Goal: Register for event/course: Sign up to attend an event or enroll in a course

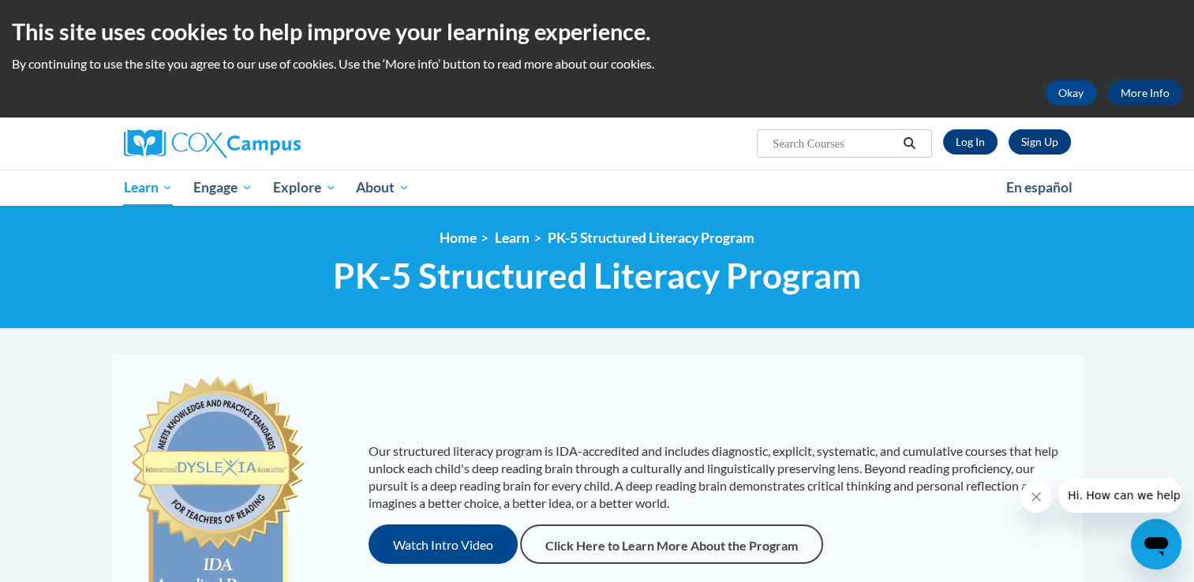
scroll to position [509, 0]
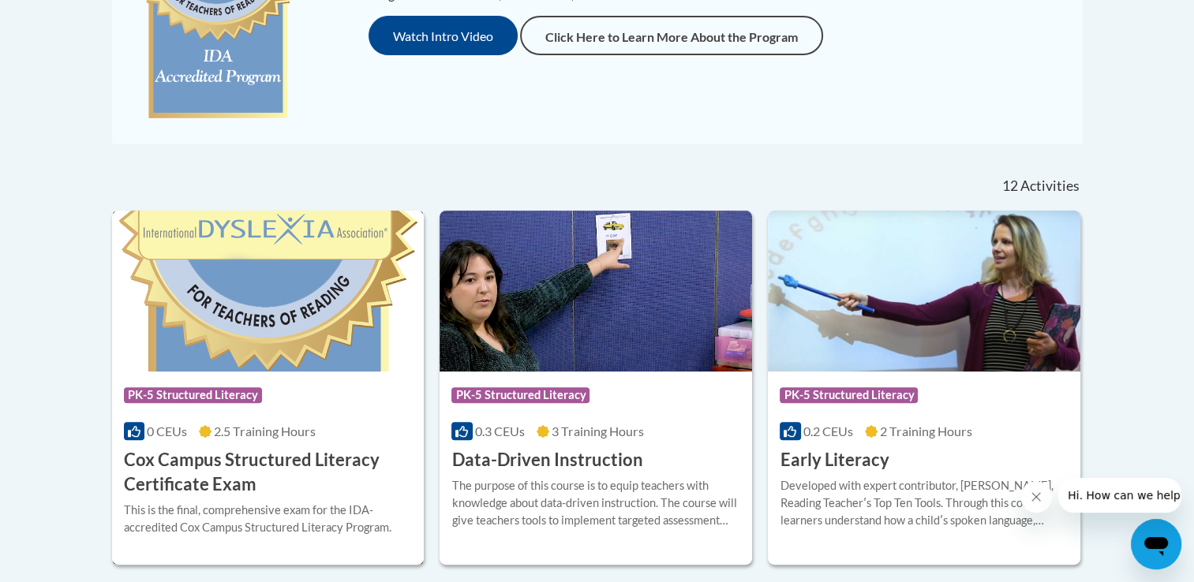
click at [396, 265] on img at bounding box center [268, 291] width 312 height 161
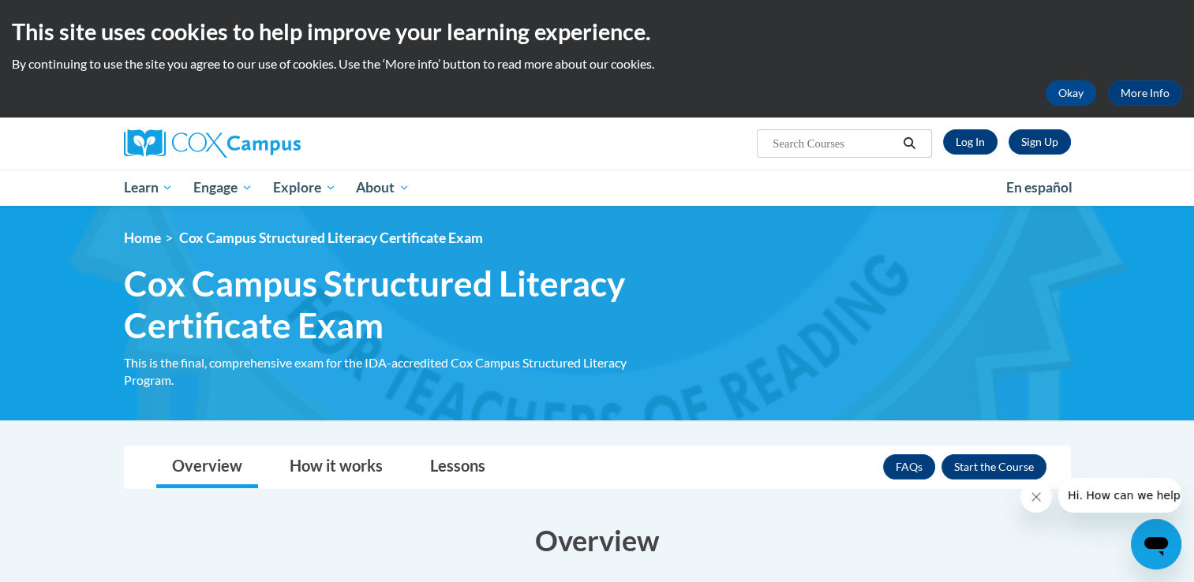
scroll to position [73, 0]
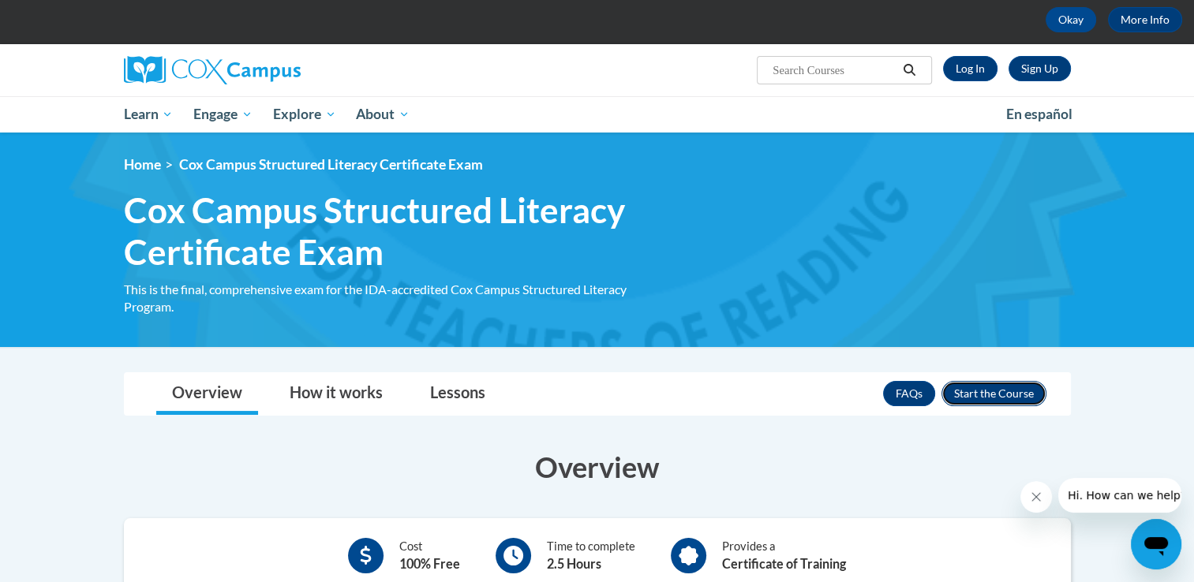
click at [1022, 401] on button "Enroll" at bounding box center [993, 393] width 105 height 25
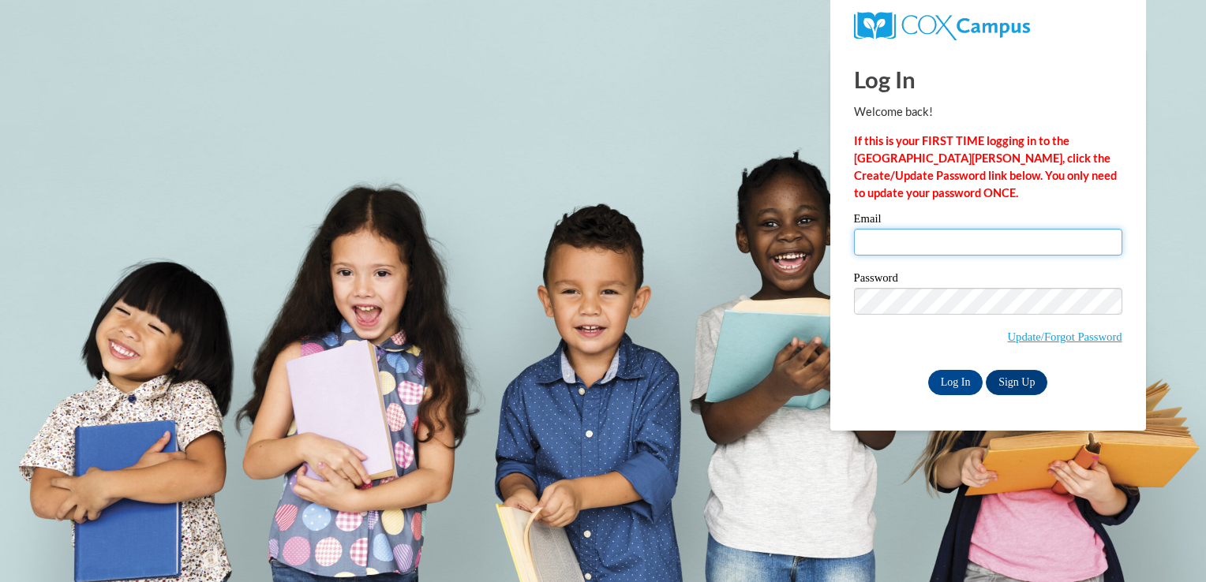
click at [942, 239] on input "Email" at bounding box center [988, 242] width 268 height 27
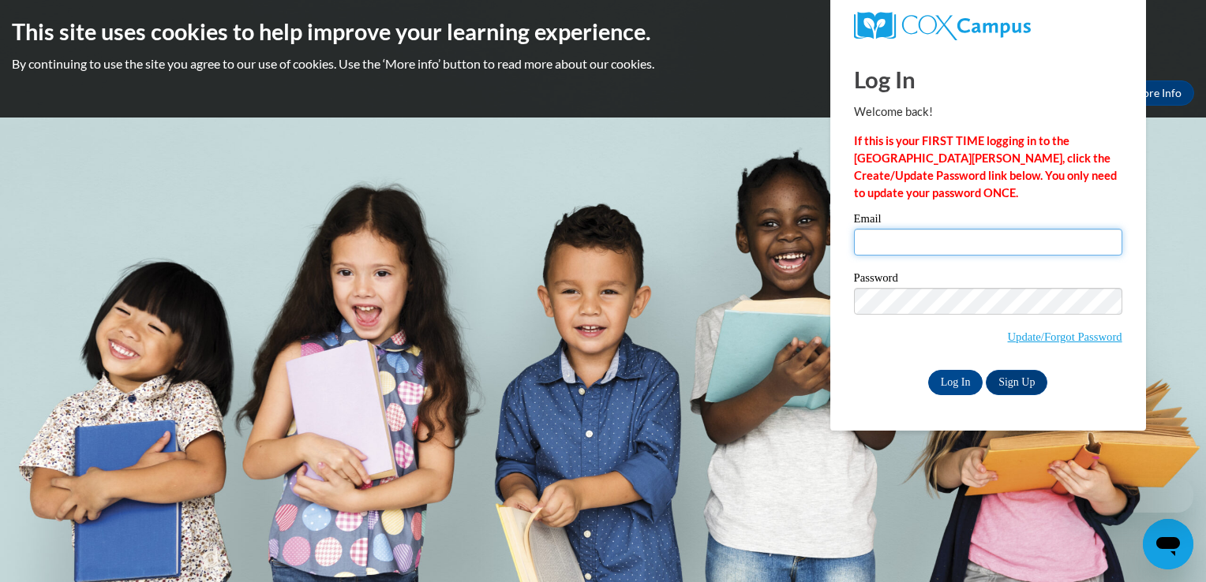
type input "mschommer05@outlook.com"
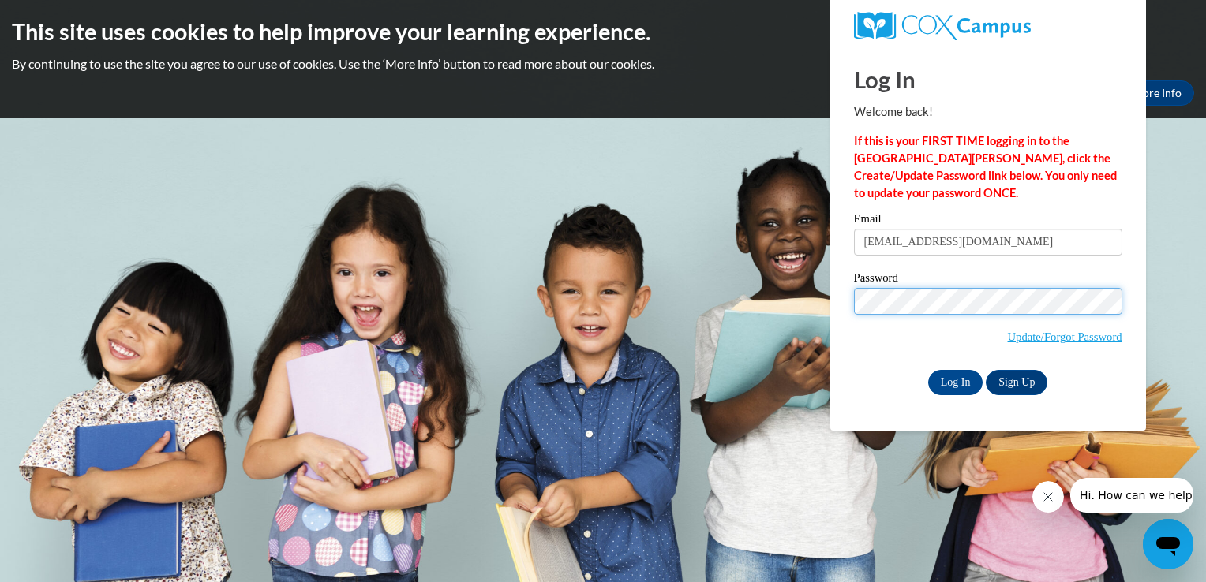
click at [928, 370] on input "Log In" at bounding box center [955, 382] width 55 height 25
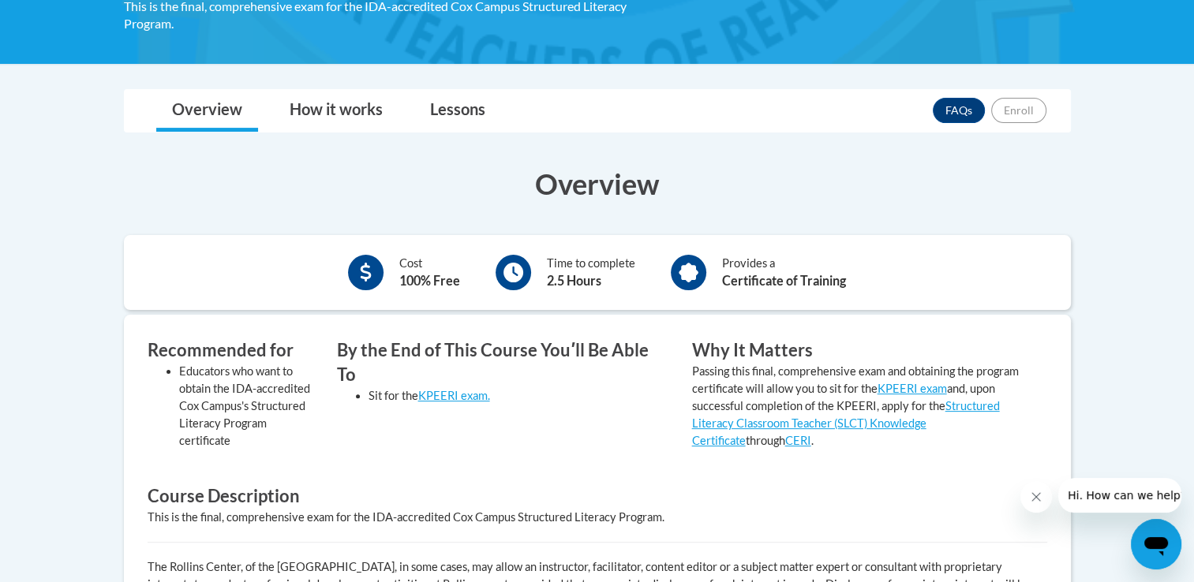
scroll to position [358, 0]
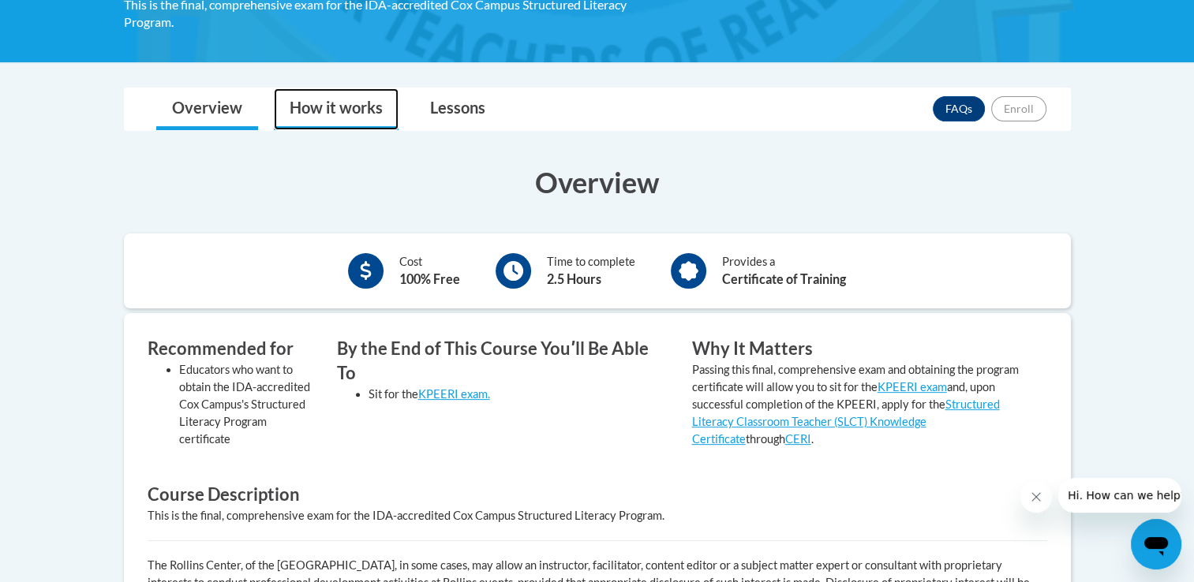
click at [331, 116] on link "How it works" at bounding box center [336, 109] width 125 height 42
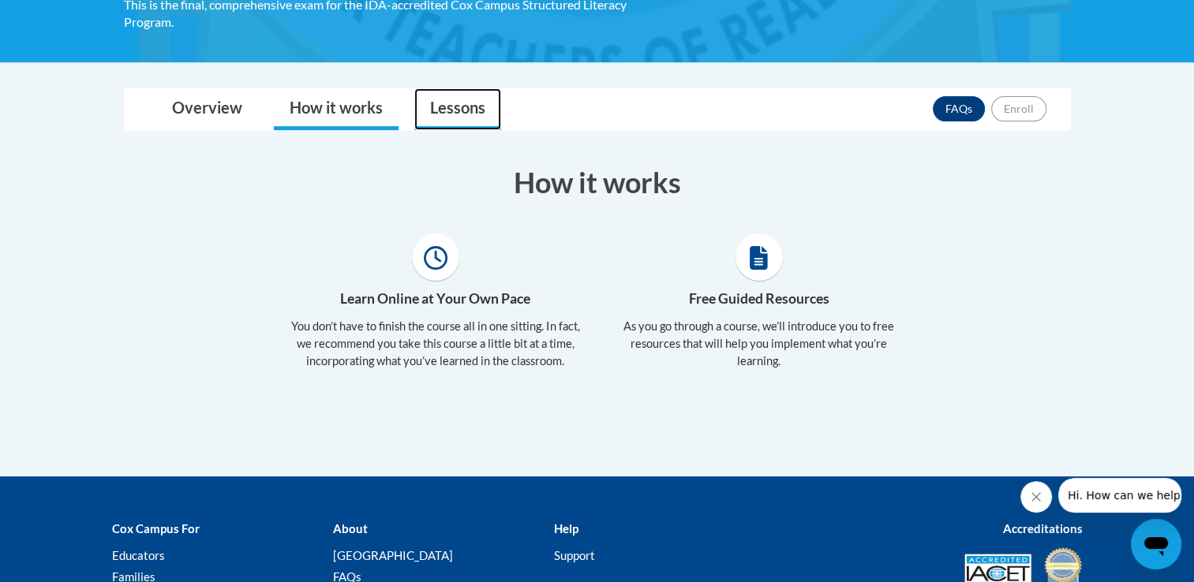
click at [441, 111] on link "Lessons" at bounding box center [457, 109] width 87 height 42
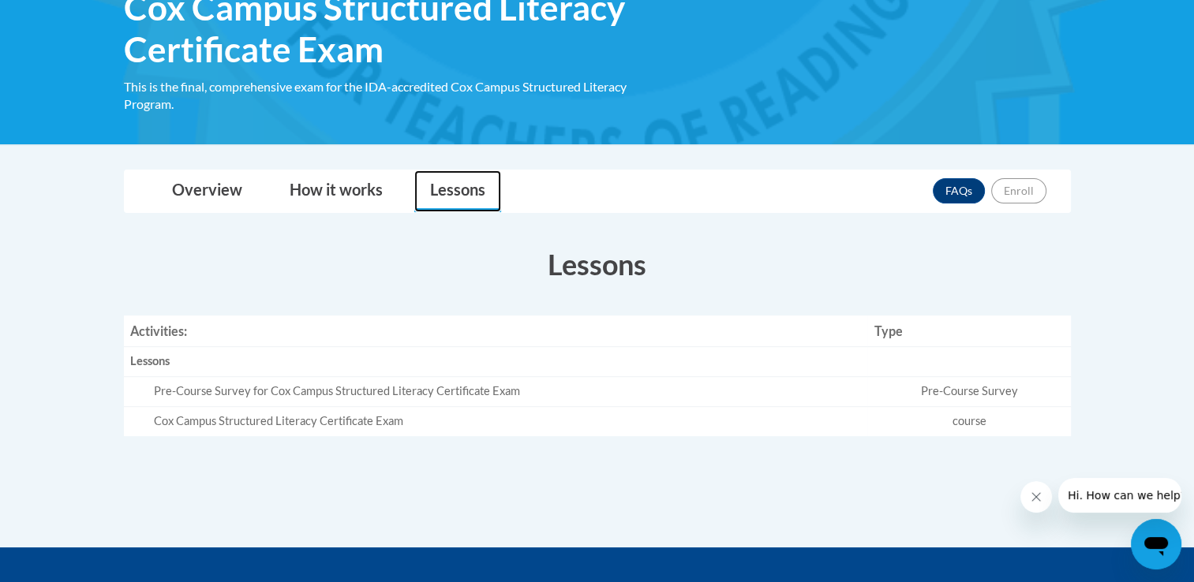
scroll to position [266, 0]
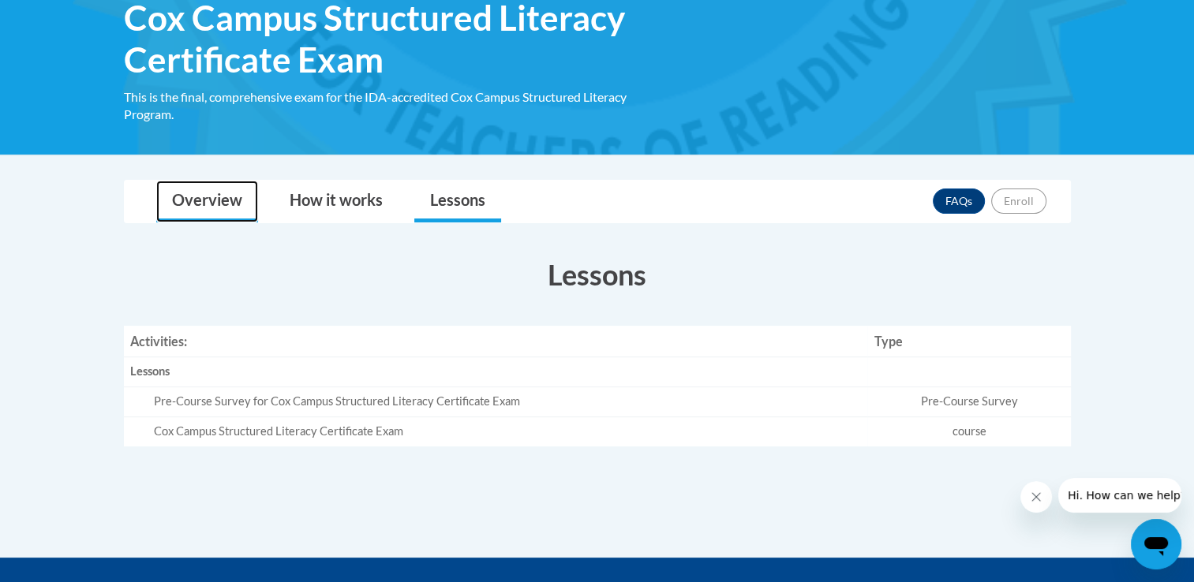
click at [242, 207] on link "Overview" at bounding box center [207, 202] width 102 height 42
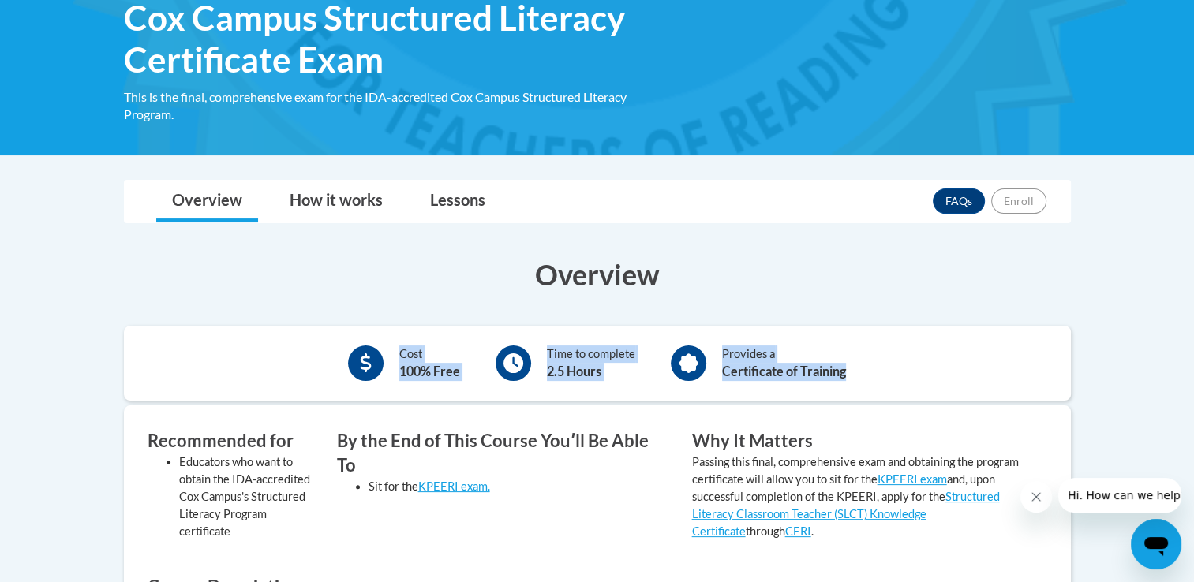
drag, startPoint x: 1190, startPoint y: 282, endPoint x: 1202, endPoint y: 322, distance: 41.9
click at [1193, 316] on html "This site uses cookies to help improve your learning experience. By continuing …" at bounding box center [597, 25] width 1194 height 582
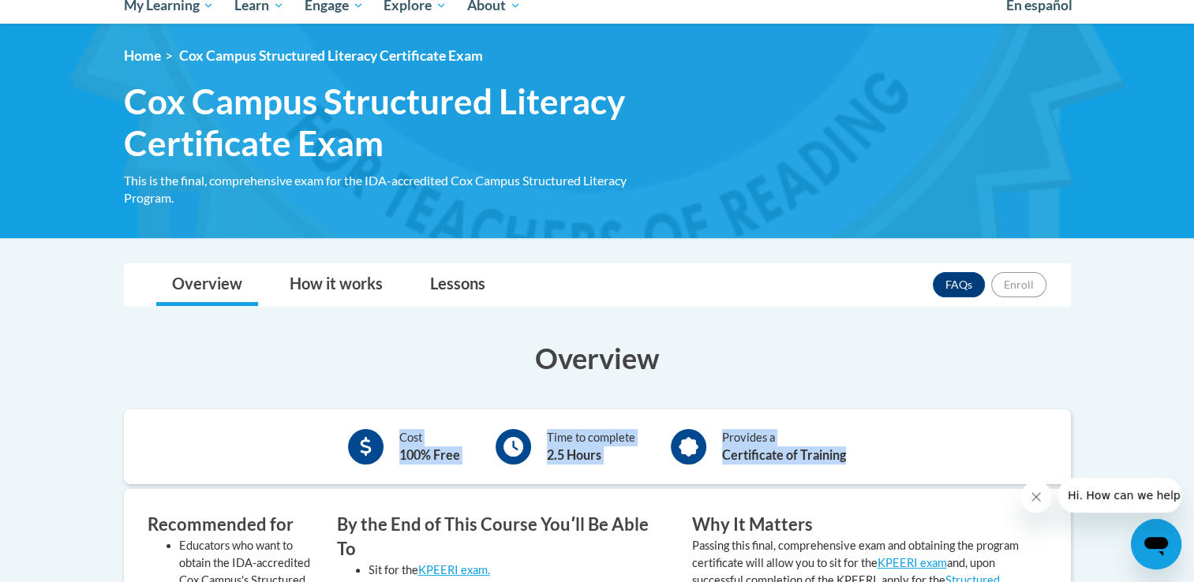
scroll to position [0, 0]
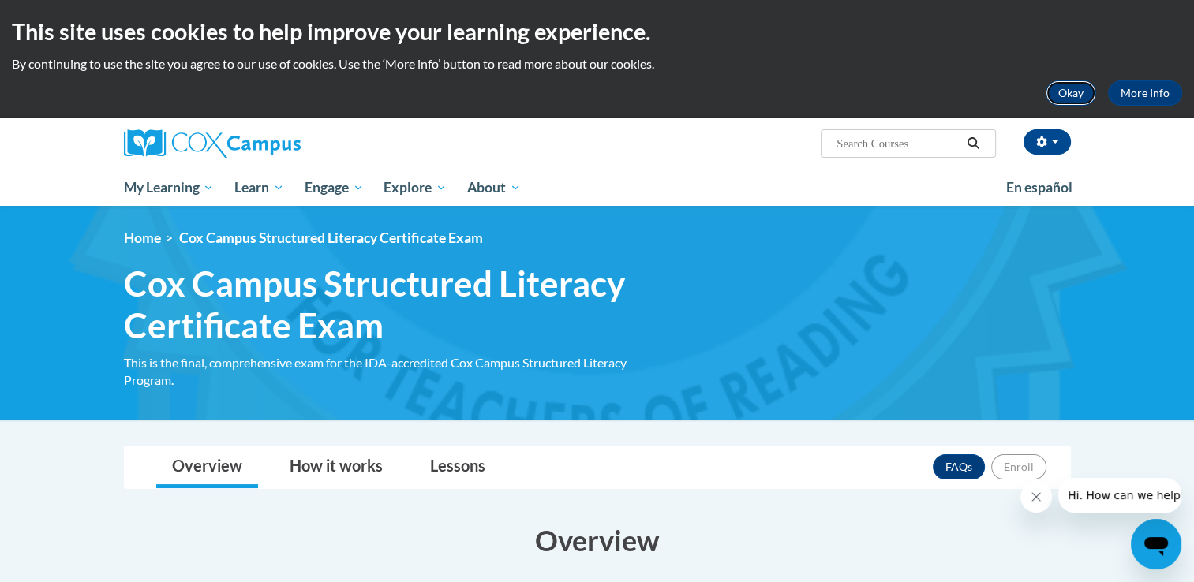
click at [1076, 93] on button "Okay" at bounding box center [1070, 92] width 50 height 25
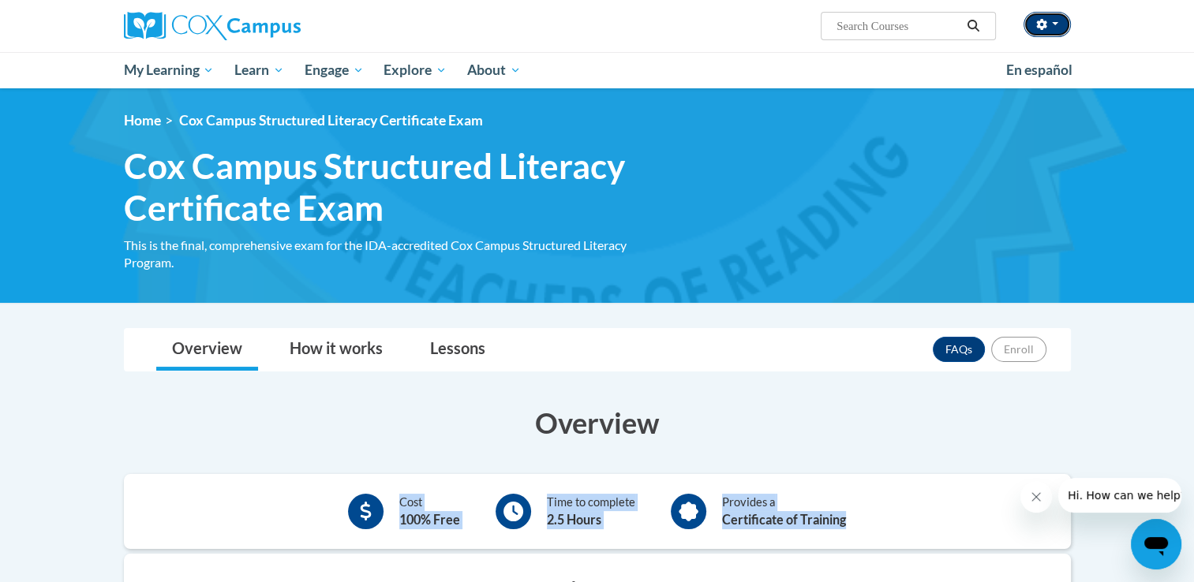
click at [1060, 32] on button "button" at bounding box center [1046, 24] width 47 height 25
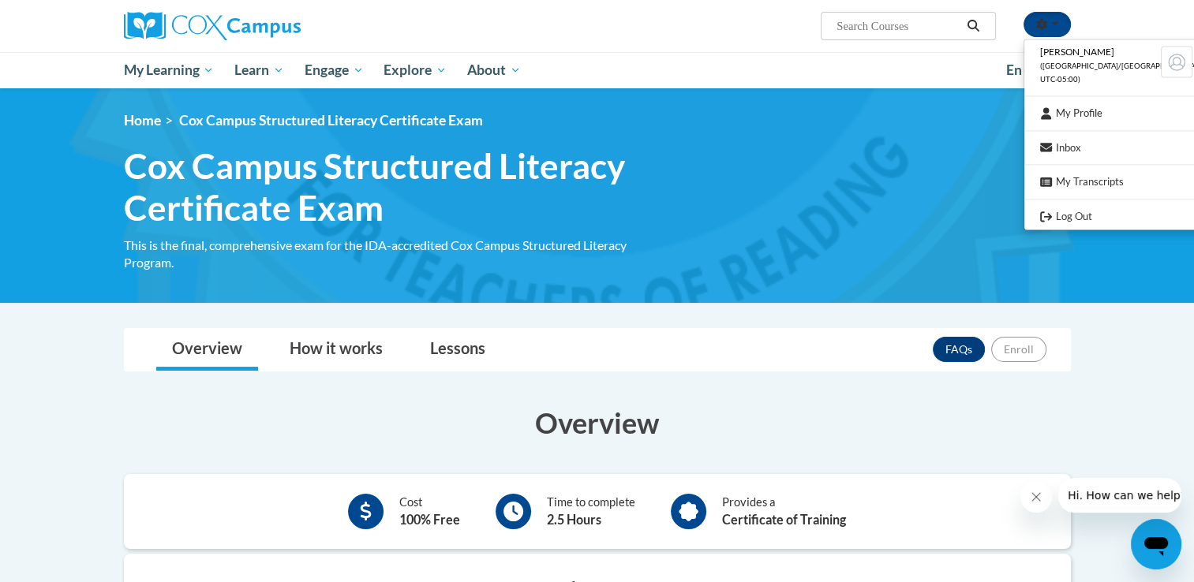
click at [833, 217] on div "<en>Home</en><fr>Accueil</fr><de>Zuhause</de><it>Casa</it><es>Casa</es><pt>Casa…" at bounding box center [597, 195] width 994 height 167
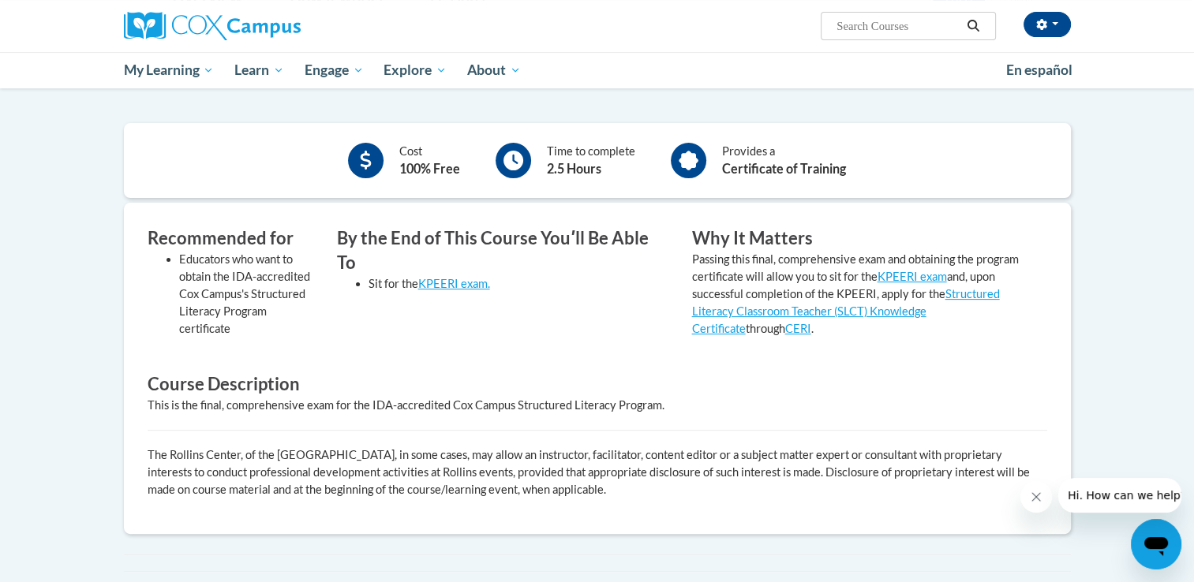
scroll to position [289, 0]
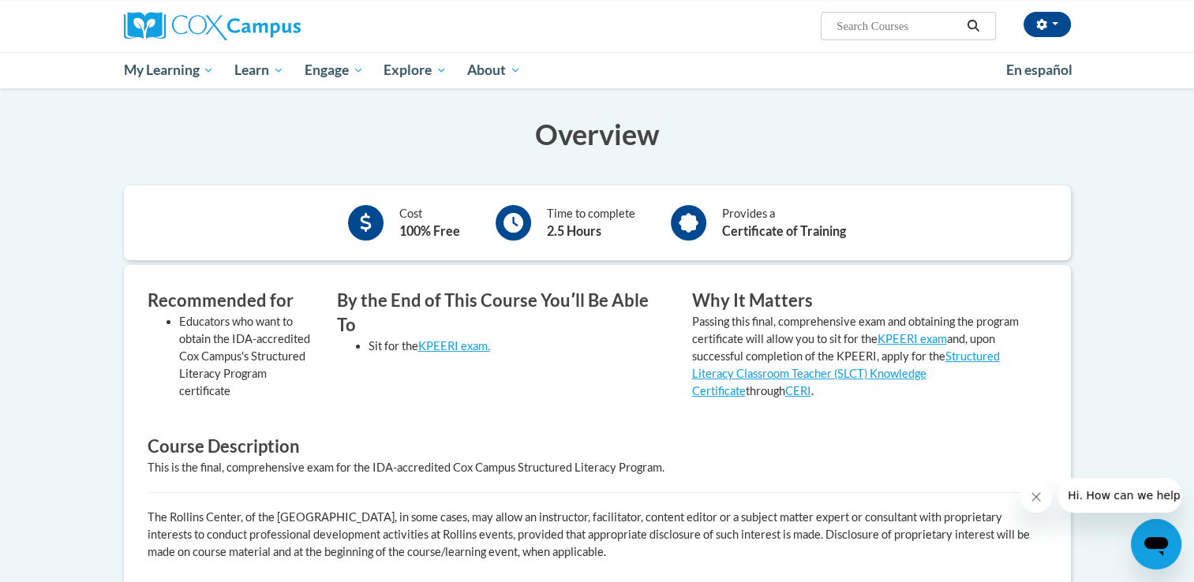
click at [563, 238] on div "Time to complete 2.5 Hours" at bounding box center [591, 223] width 88 height 36
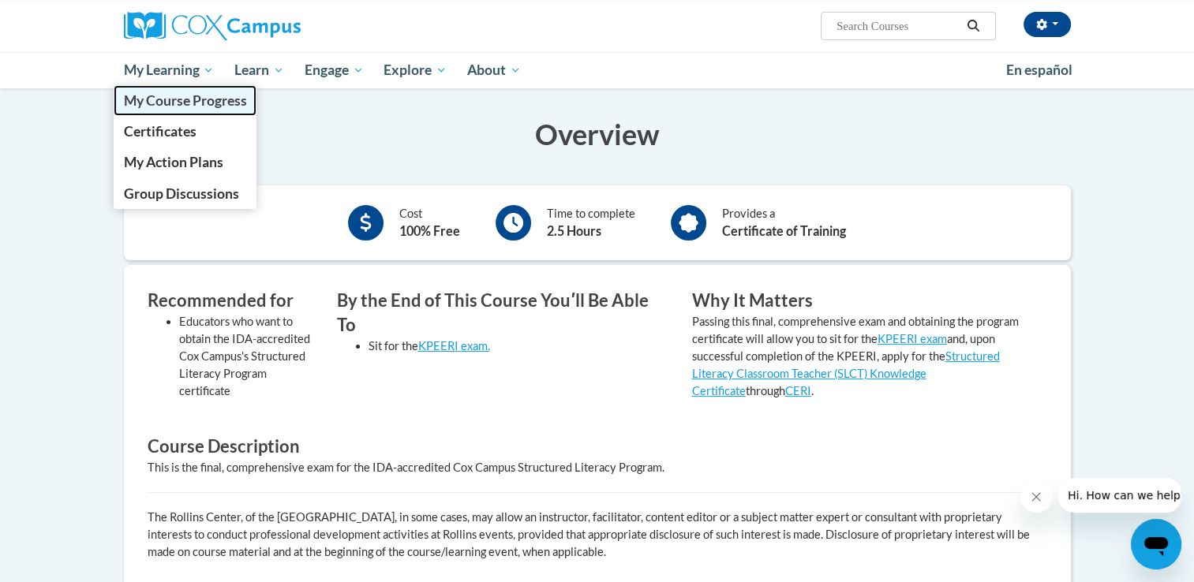
click at [172, 93] on span "My Course Progress" at bounding box center [184, 100] width 123 height 17
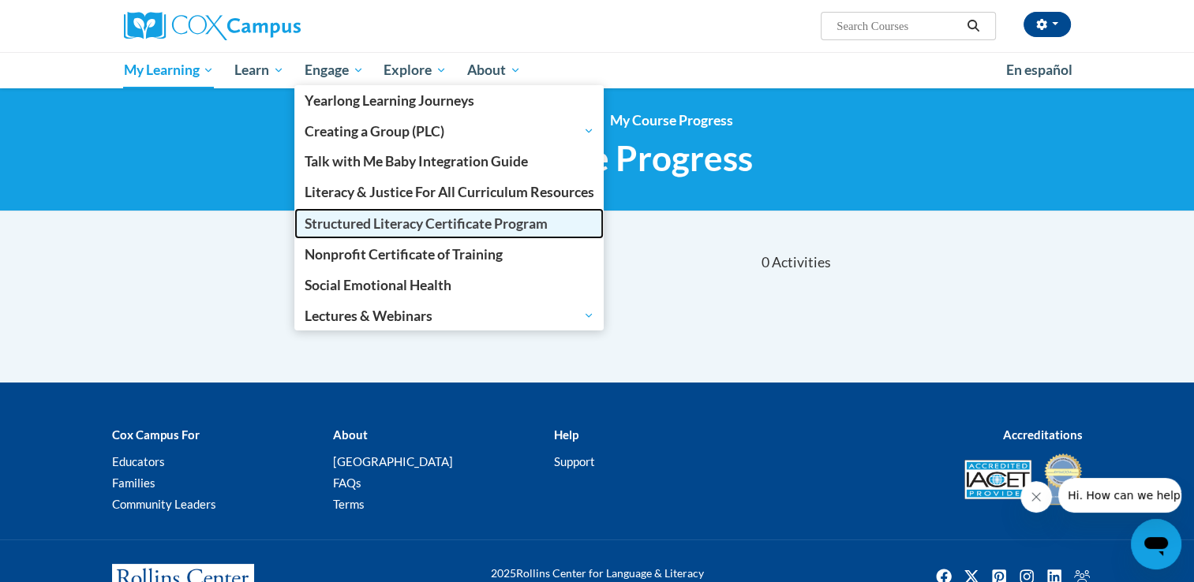
click at [347, 223] on span "Structured Literacy Certificate Program" at bounding box center [426, 223] width 243 height 17
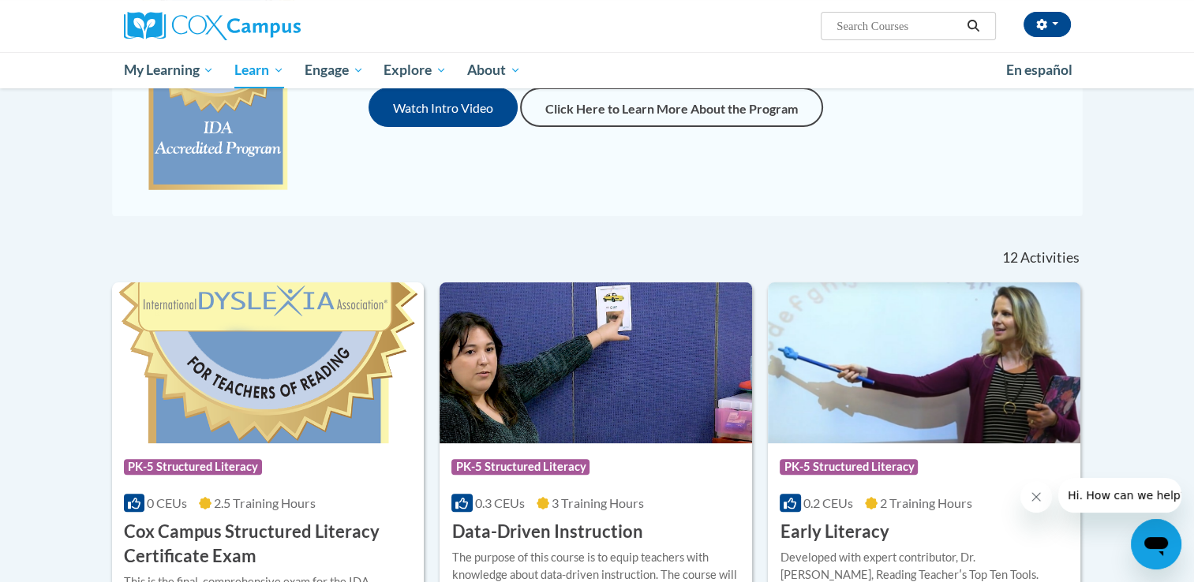
scroll to position [364, 0]
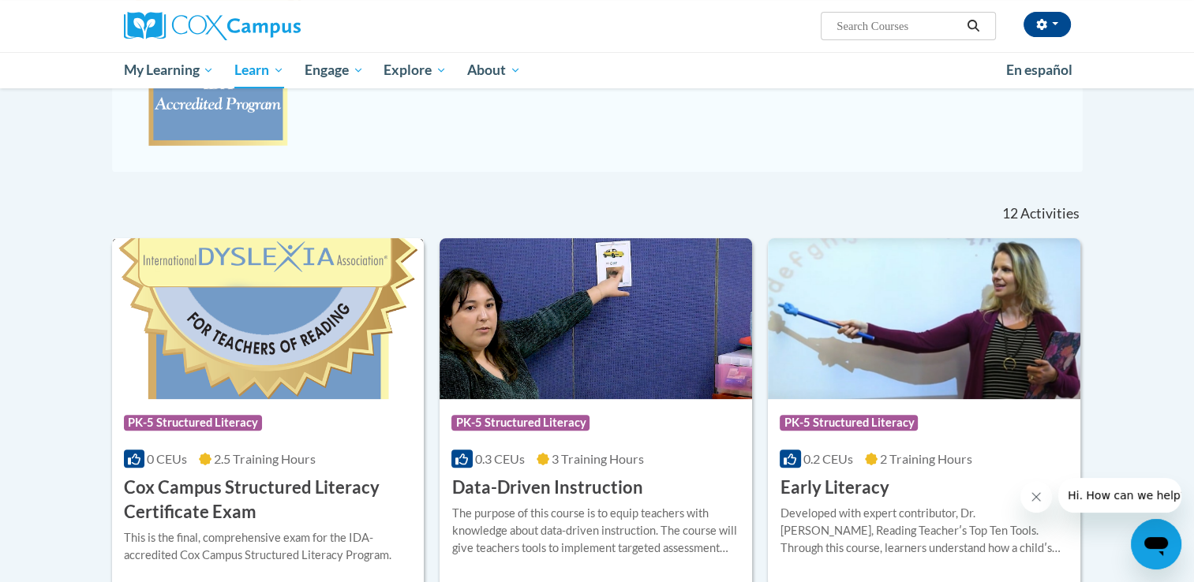
click at [341, 376] on img at bounding box center [268, 318] width 312 height 161
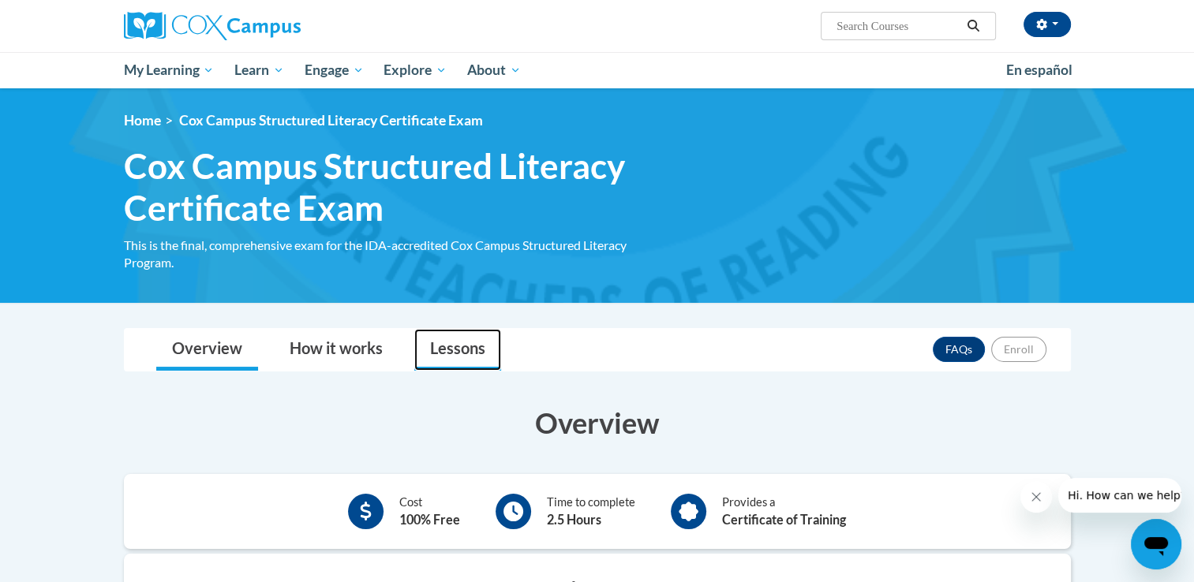
click at [421, 335] on link "Lessons" at bounding box center [457, 350] width 87 height 42
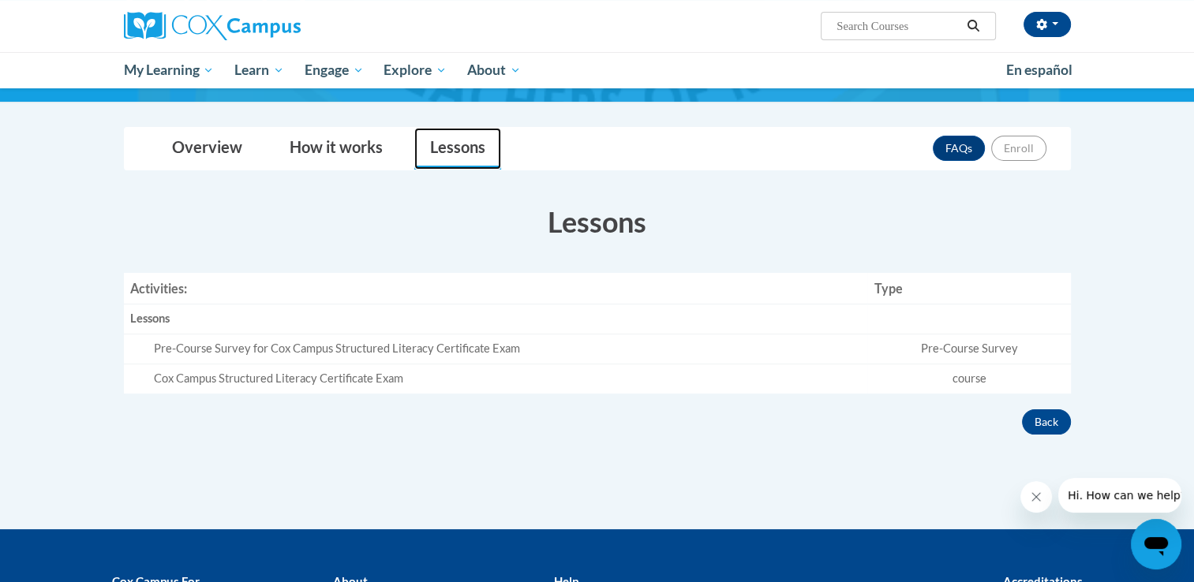
scroll to position [203, 0]
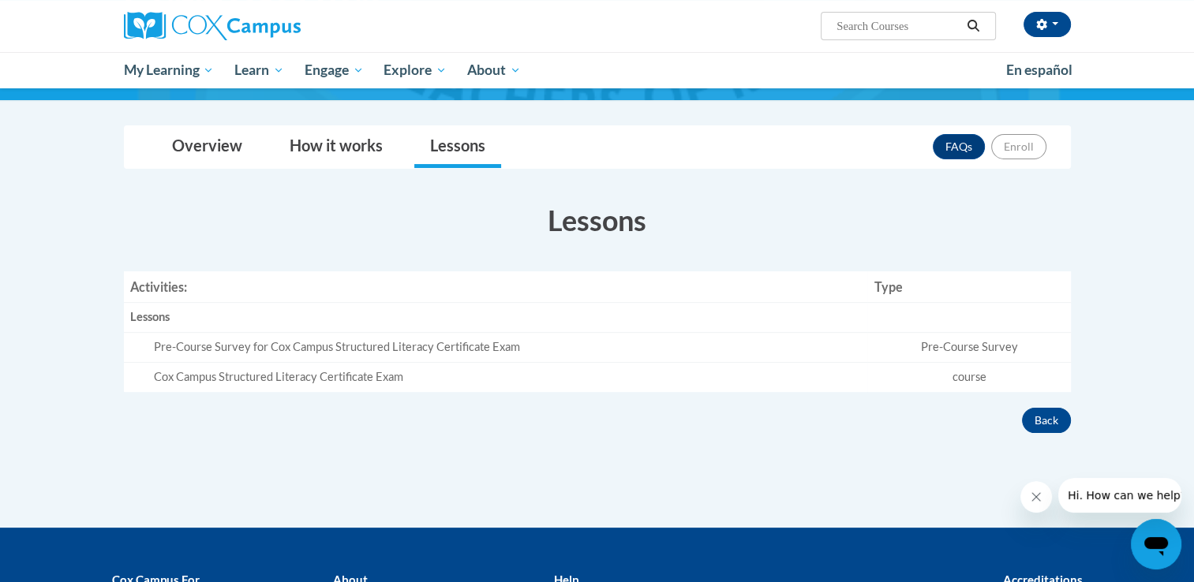
click at [446, 347] on div "Pre-Course Survey for Cox Campus Structured Literacy Certificate Exam" at bounding box center [508, 347] width 708 height 17
click at [132, 313] on div "Lessons" at bounding box center [495, 317] width 731 height 17
click at [205, 374] on div "Cox Campus Structured Literacy Certificate Exam" at bounding box center [508, 377] width 708 height 17
click at [1039, 499] on icon "Close message from company" at bounding box center [1036, 497] width 13 height 13
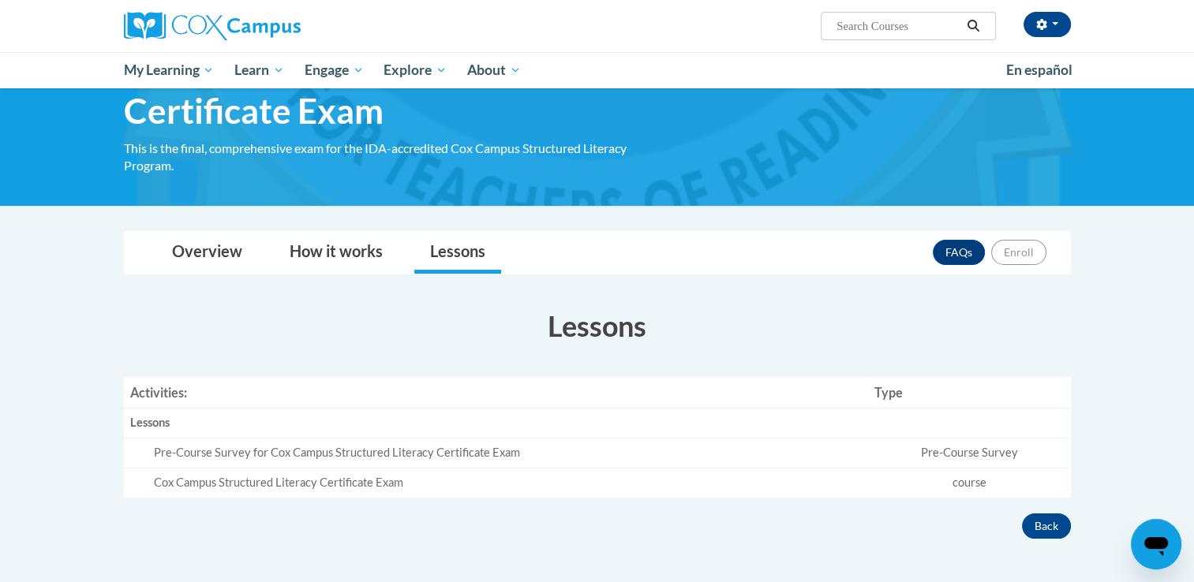
scroll to position [88, 0]
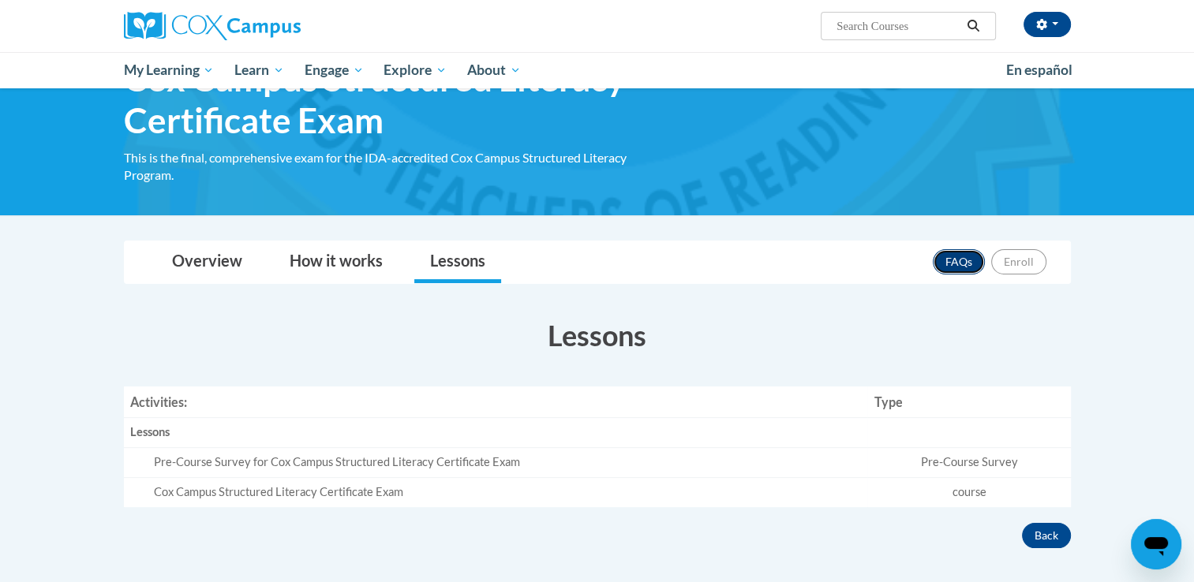
click at [963, 260] on link "FAQs" at bounding box center [959, 261] width 52 height 25
click at [1042, 248] on div "FAQs Enroll" at bounding box center [990, 261] width 114 height 41
click at [956, 271] on link "FAQs" at bounding box center [959, 261] width 52 height 25
click at [316, 251] on link "How it works" at bounding box center [336, 262] width 125 height 42
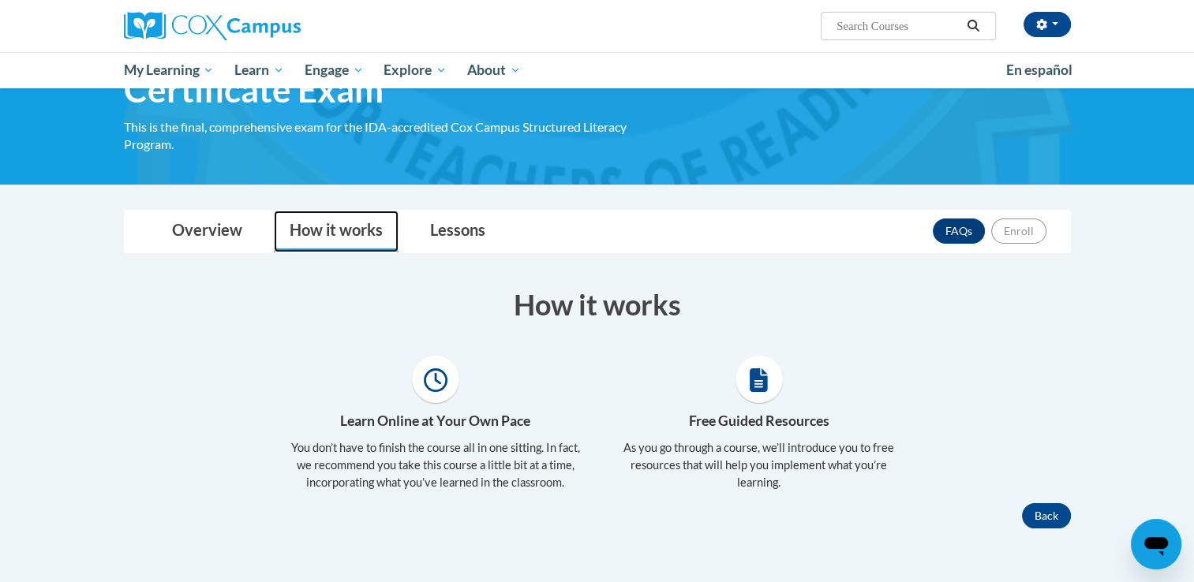
scroll to position [117, 0]
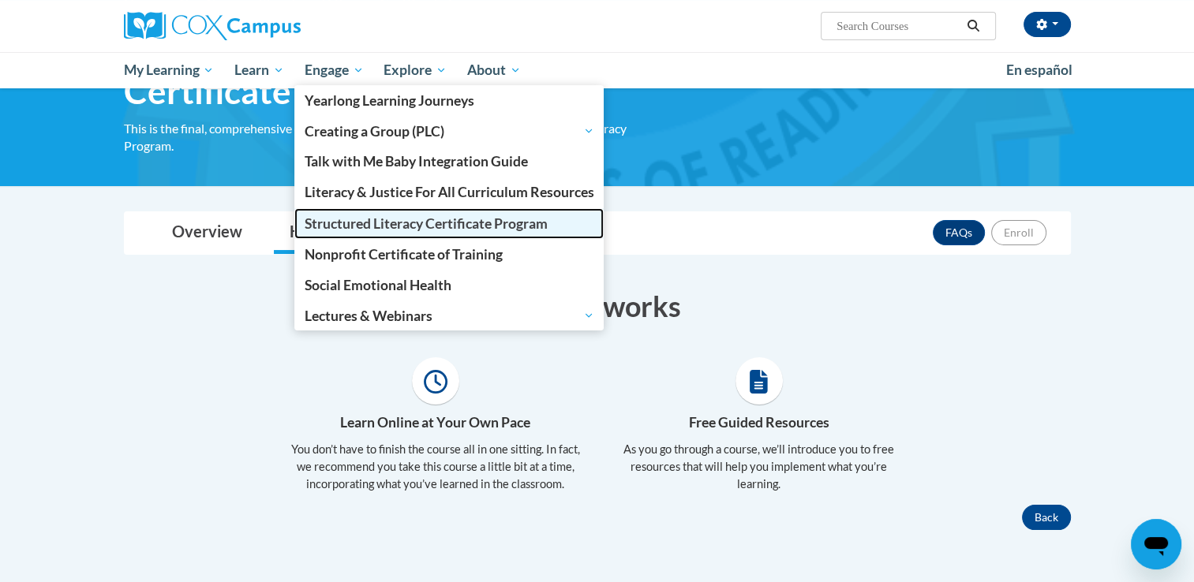
click at [356, 233] on link "Structured Literacy Certificate Program" at bounding box center [449, 223] width 310 height 31
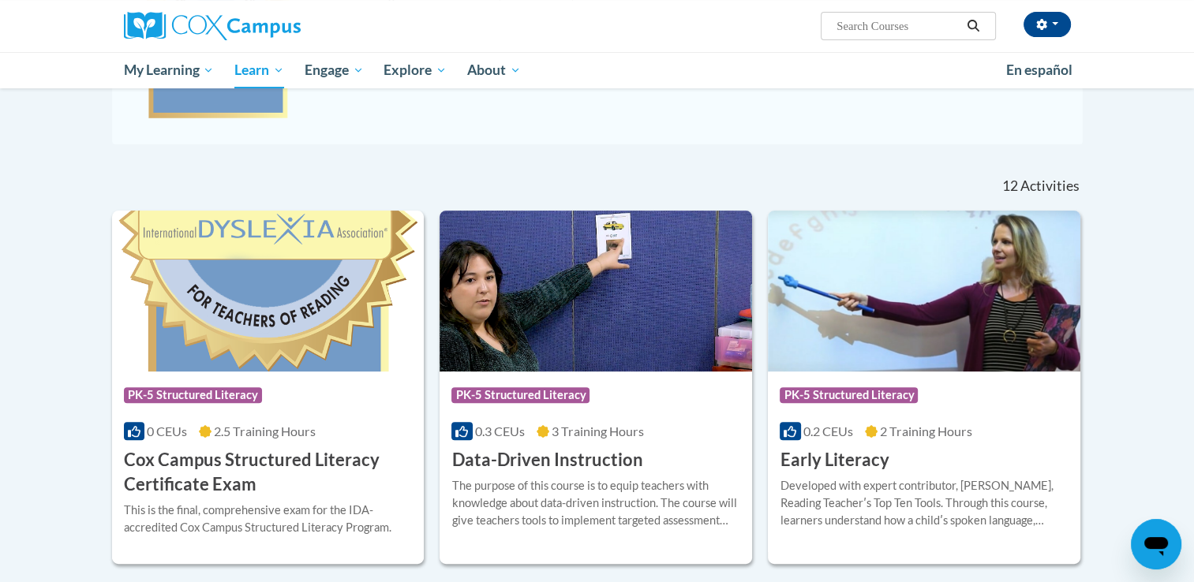
scroll to position [403, 0]
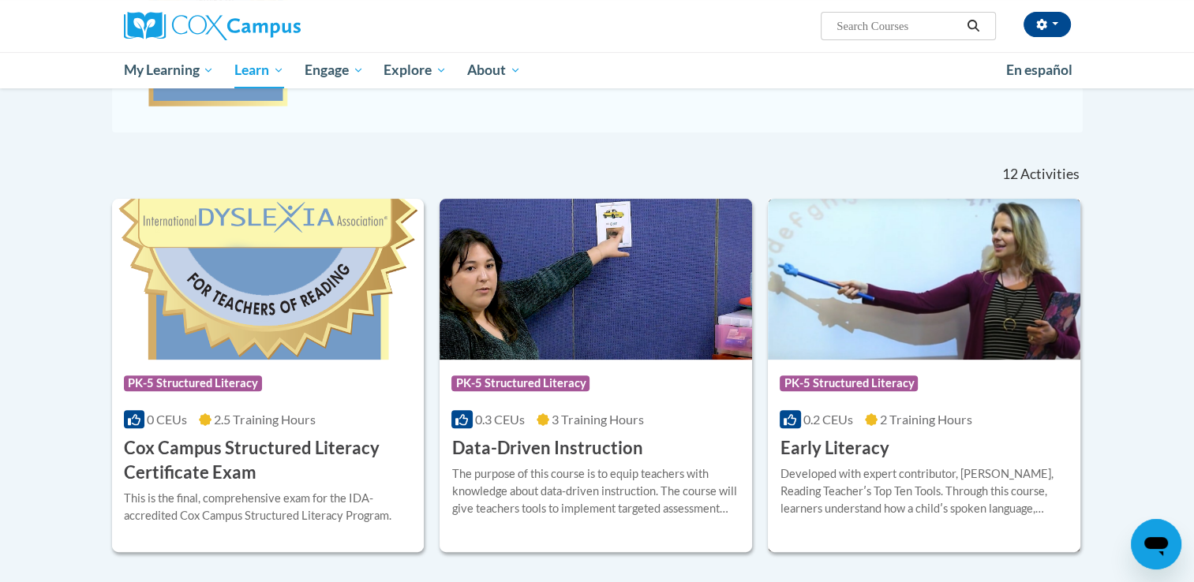
click at [881, 267] on img at bounding box center [924, 279] width 312 height 161
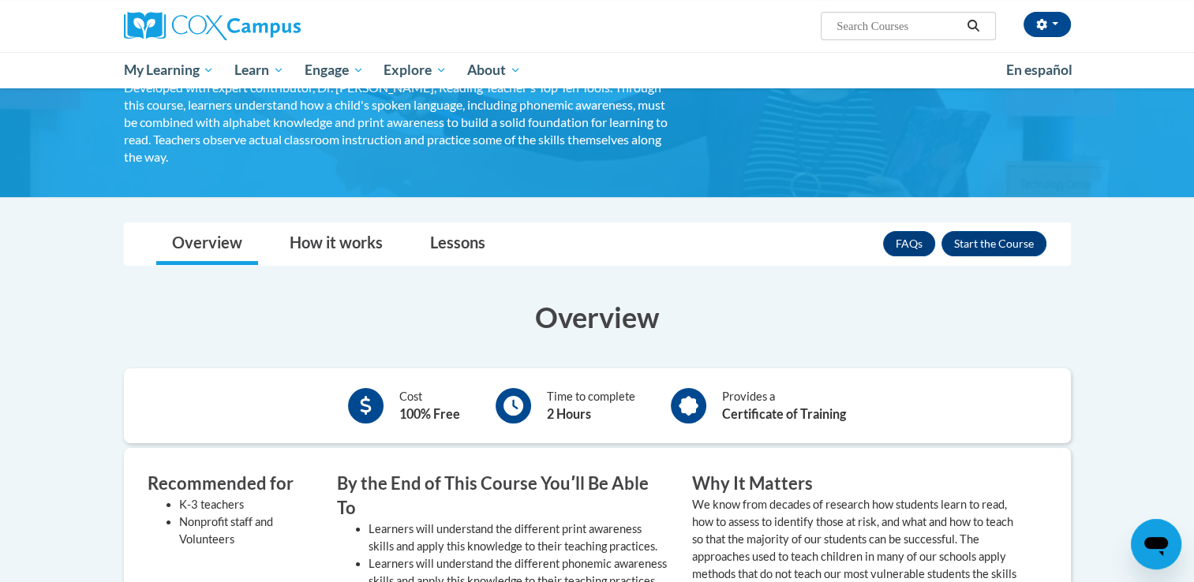
scroll to position [129, 0]
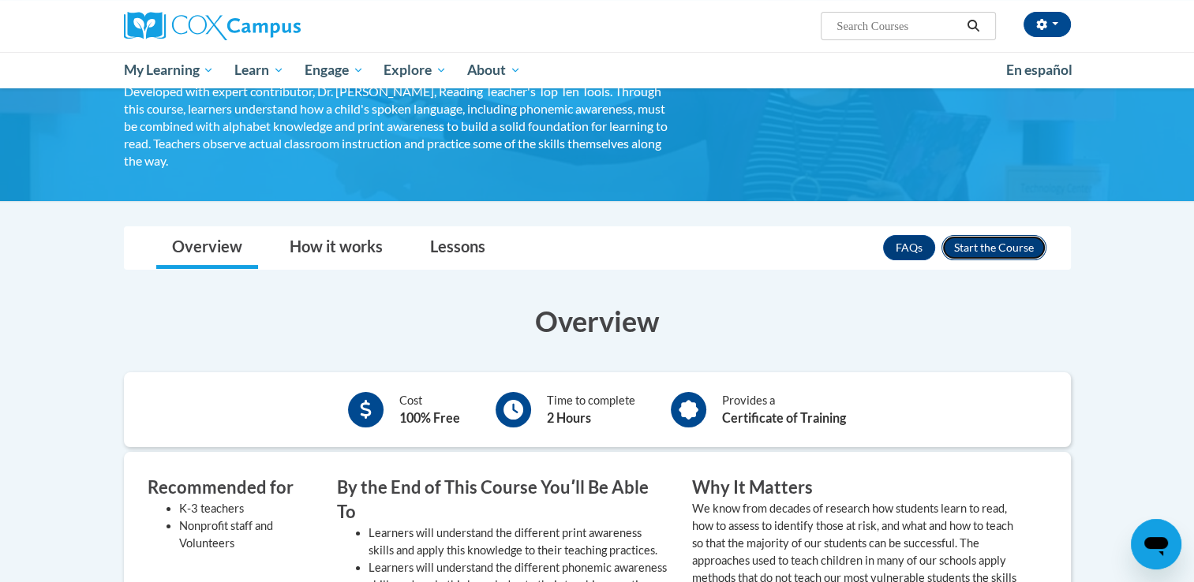
click at [997, 256] on button "Enroll" at bounding box center [993, 247] width 105 height 25
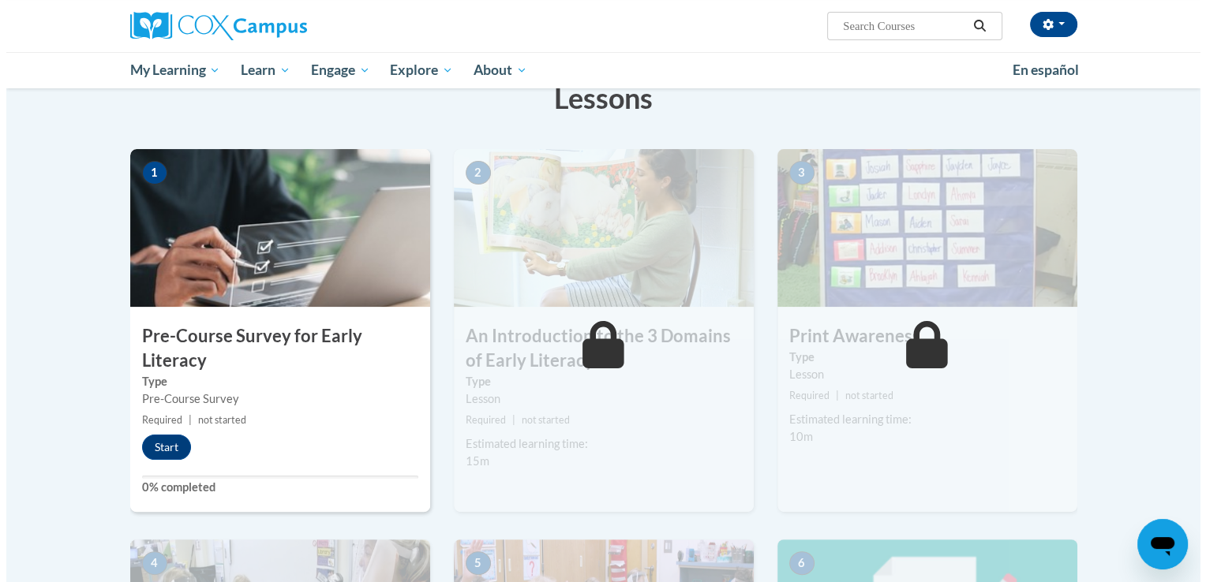
scroll to position [270, 0]
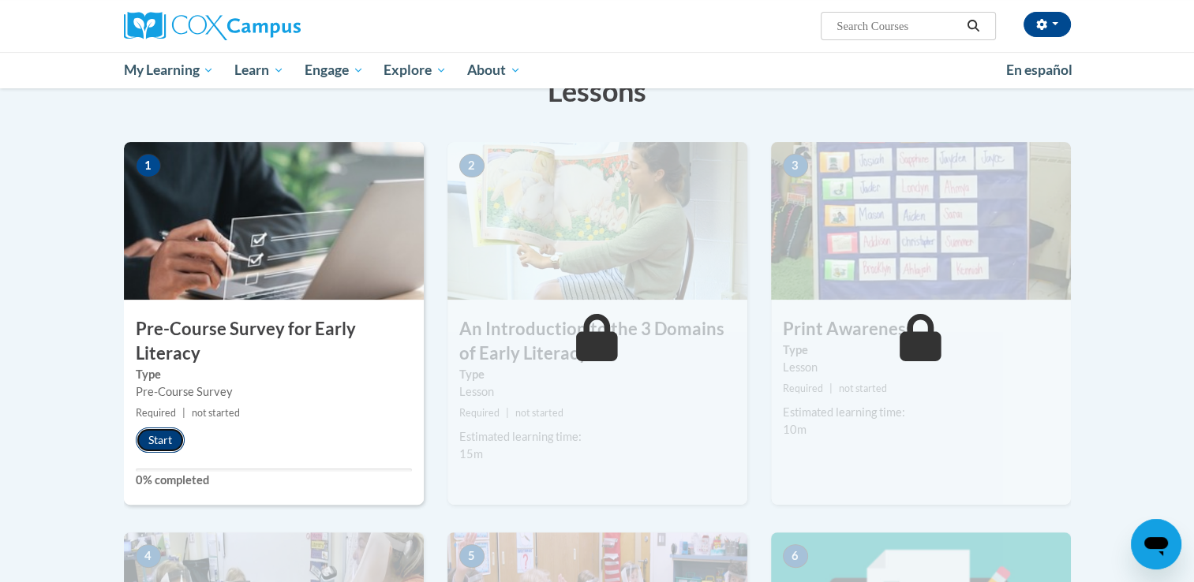
click at [146, 437] on button "Start" at bounding box center [160, 440] width 49 height 25
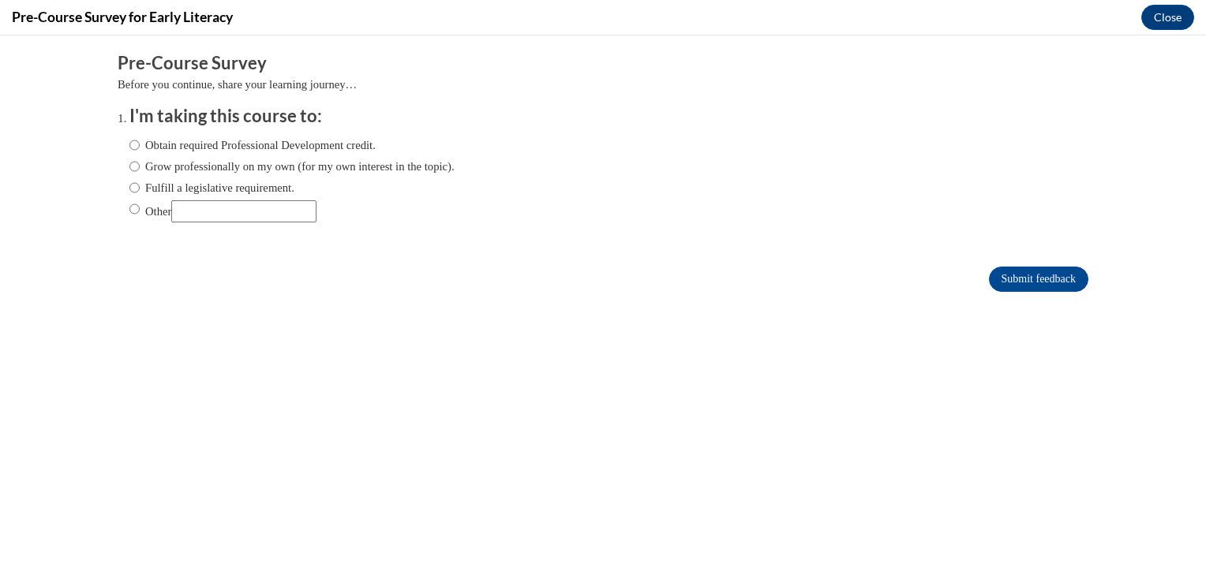
scroll to position [0, 0]
click at [129, 165] on input "Grow professionally on my own (for my own interest in the topic)." at bounding box center [134, 166] width 10 height 17
radio input "true"
click at [1014, 273] on input "Submit feedback" at bounding box center [1038, 279] width 99 height 25
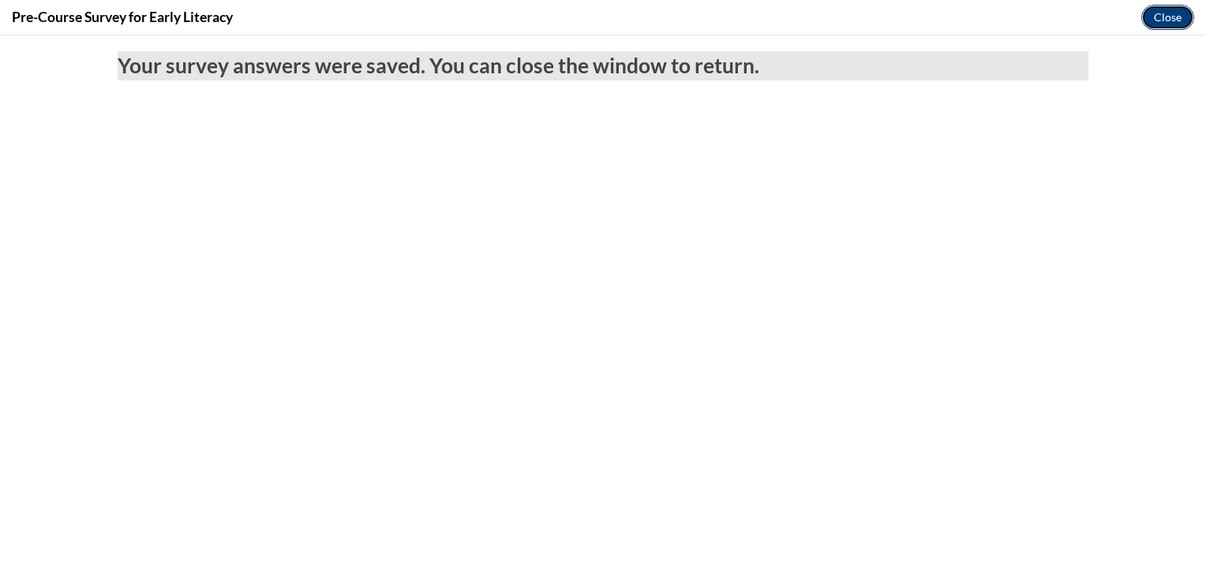
click at [1158, 17] on button "Close" at bounding box center [1167, 17] width 53 height 25
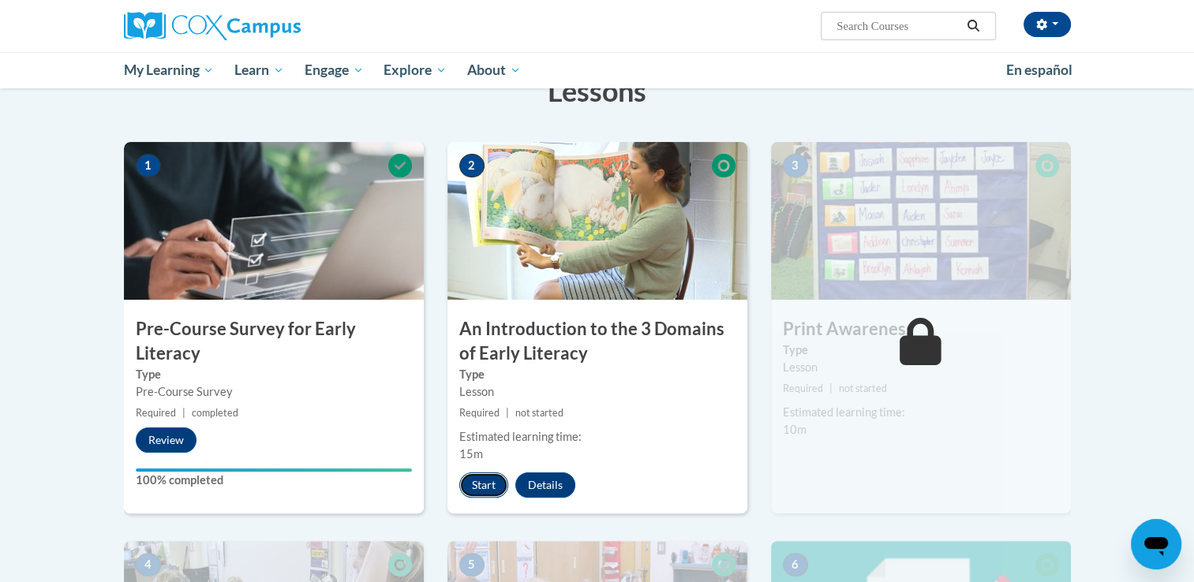
click at [484, 488] on button "Start" at bounding box center [483, 485] width 49 height 25
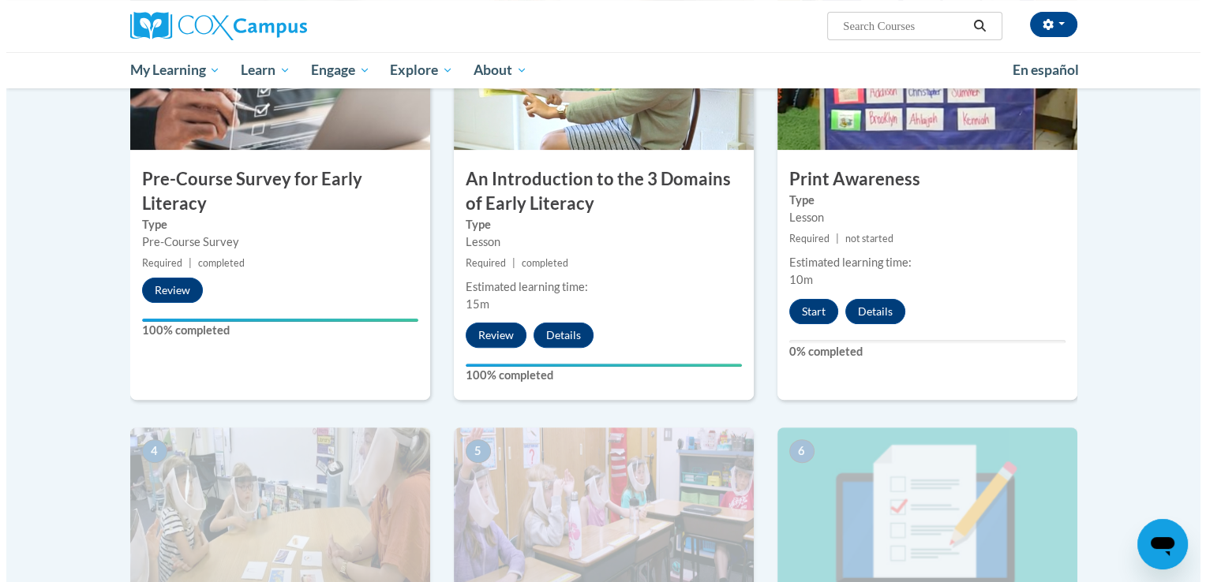
scroll to position [400, 0]
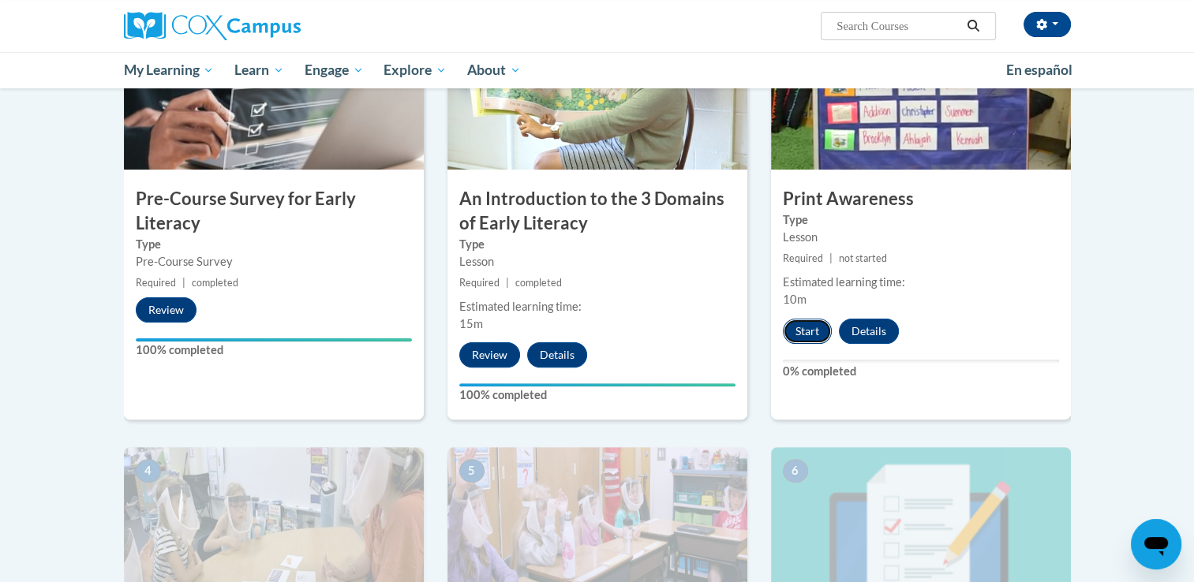
click at [796, 335] on button "Start" at bounding box center [807, 331] width 49 height 25
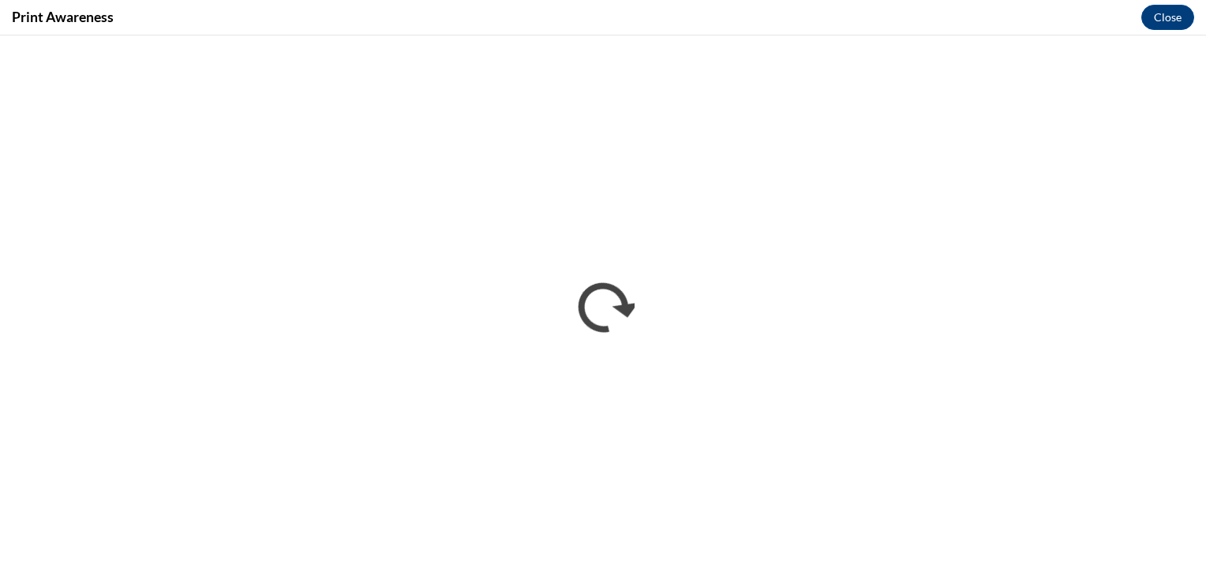
scroll to position [0, 0]
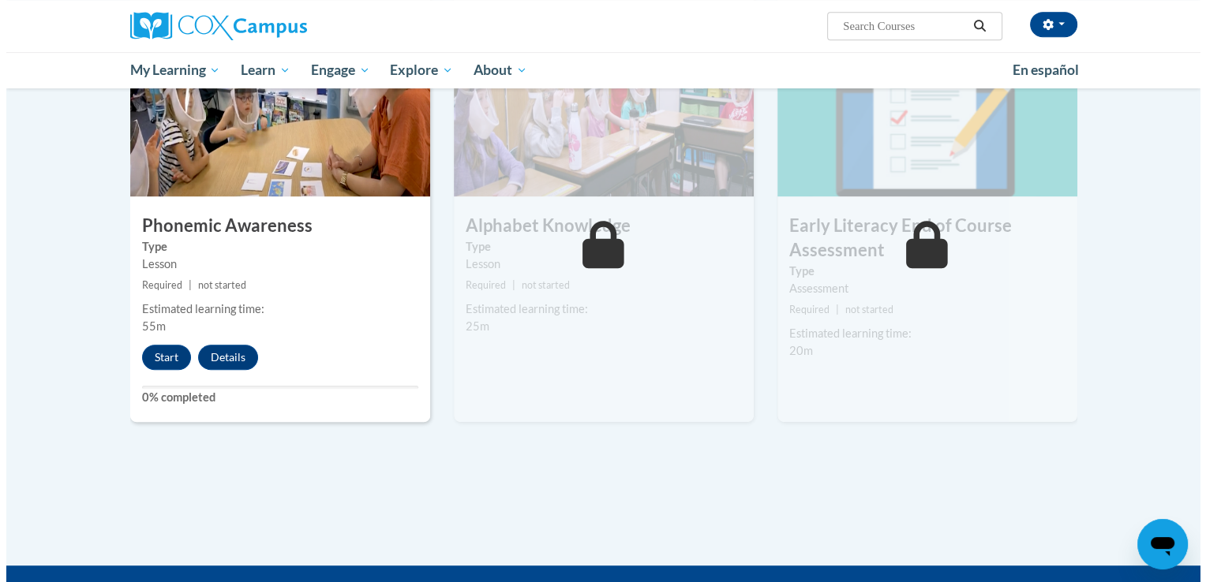
scroll to position [802, 0]
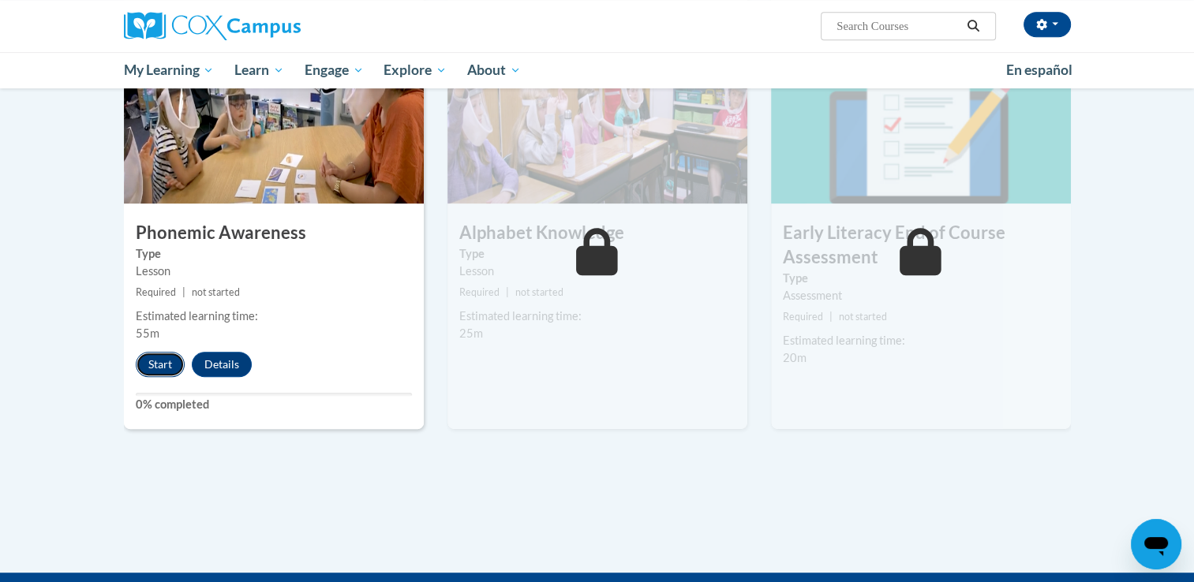
click at [169, 359] on button "Start" at bounding box center [160, 364] width 49 height 25
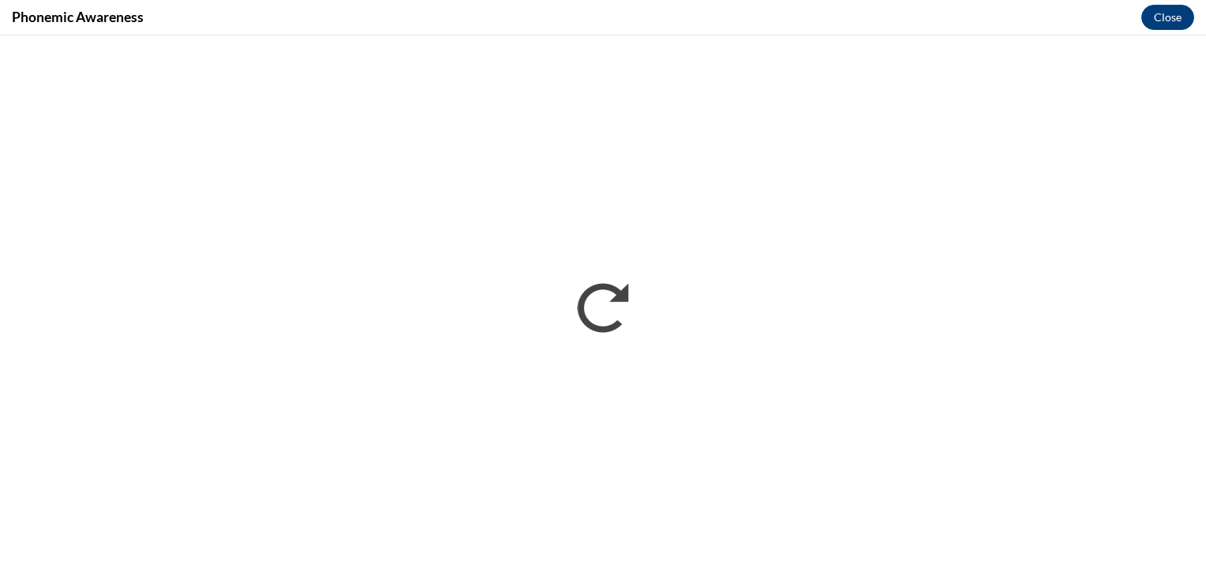
scroll to position [0, 0]
